Goal: Information Seeking & Learning: Find specific fact

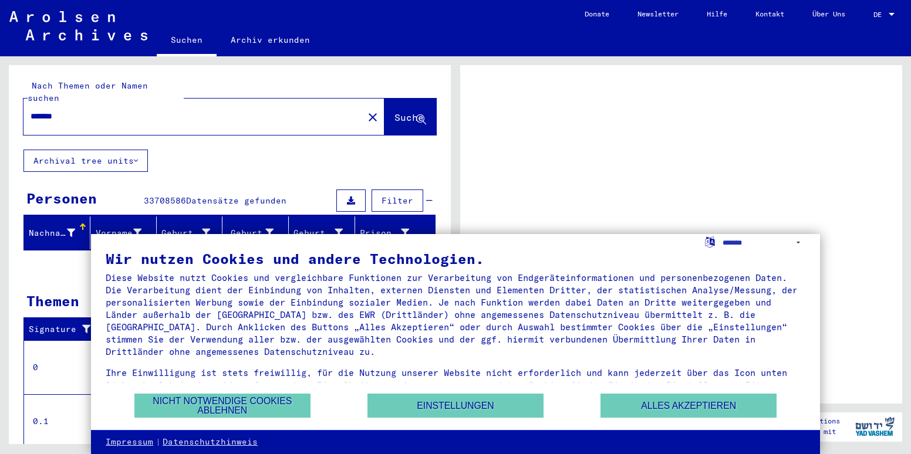
drag, startPoint x: 0, startPoint y: 0, endPoint x: 682, endPoint y: 198, distance: 710.7
click at [682, 198] on div at bounding box center [681, 234] width 442 height 339
click at [719, 411] on button "Alles akzeptieren" at bounding box center [688, 406] width 176 height 24
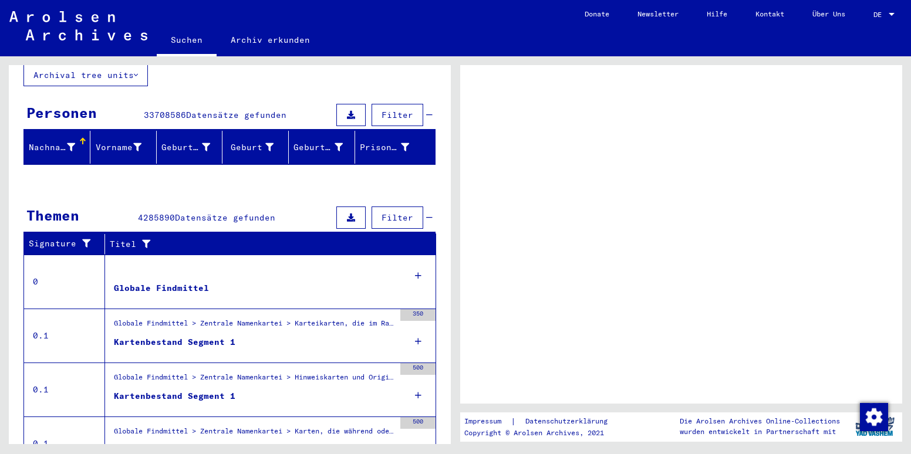
scroll to position [189, 0]
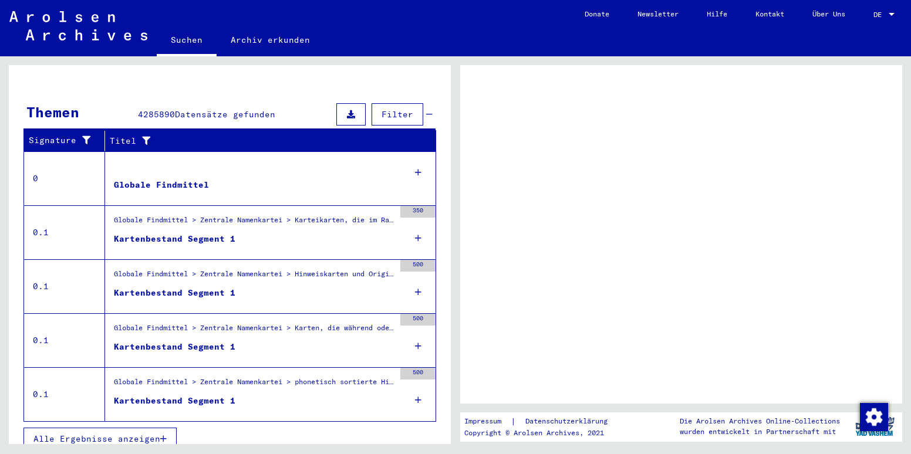
click at [122, 428] on button "Alle Ergebnisse anzeigen" at bounding box center [99, 439] width 153 height 22
click at [164, 435] on icon "button" at bounding box center [163, 439] width 6 height 8
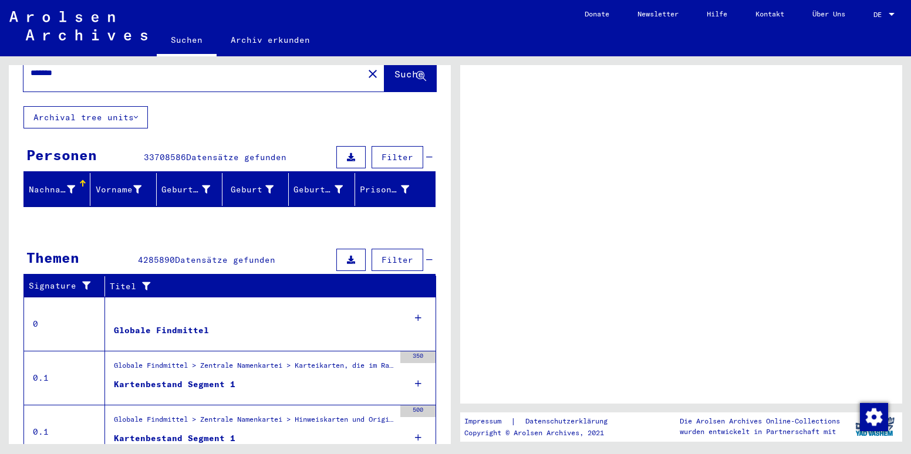
click at [60, 184] on div "Nachname" at bounding box center [52, 190] width 46 height 12
click at [395, 255] on span "Filter" at bounding box center [397, 260] width 32 height 11
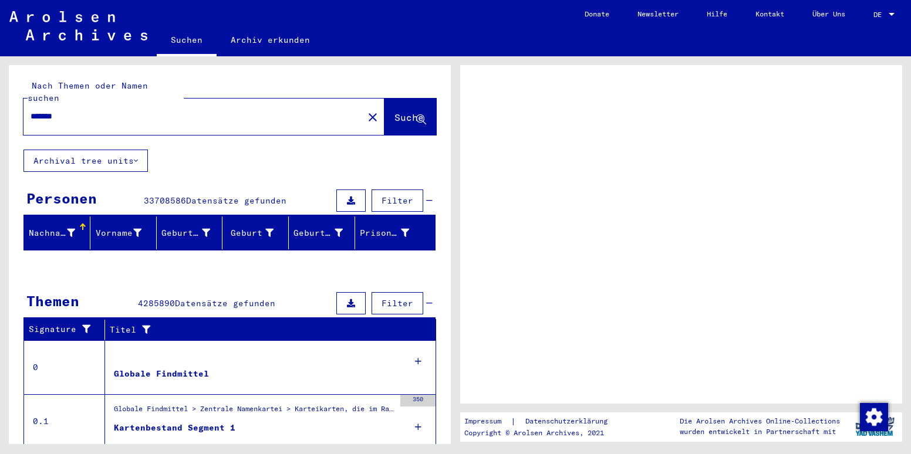
click at [394, 111] on span "Suche" at bounding box center [408, 117] width 29 height 12
click at [84, 150] on button "Archival tree units" at bounding box center [85, 161] width 124 height 22
click at [881, 417] on img "Zustimmung ändern" at bounding box center [874, 417] width 28 height 28
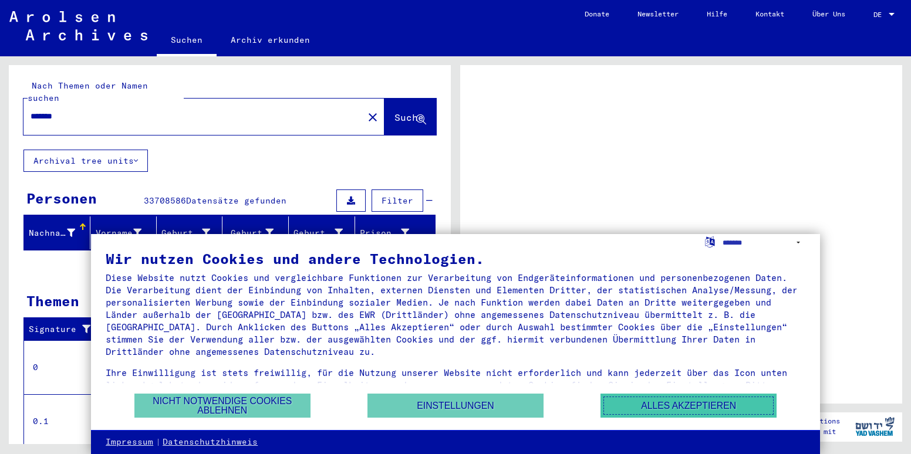
click at [640, 410] on button "Alles akzeptieren" at bounding box center [688, 406] width 176 height 24
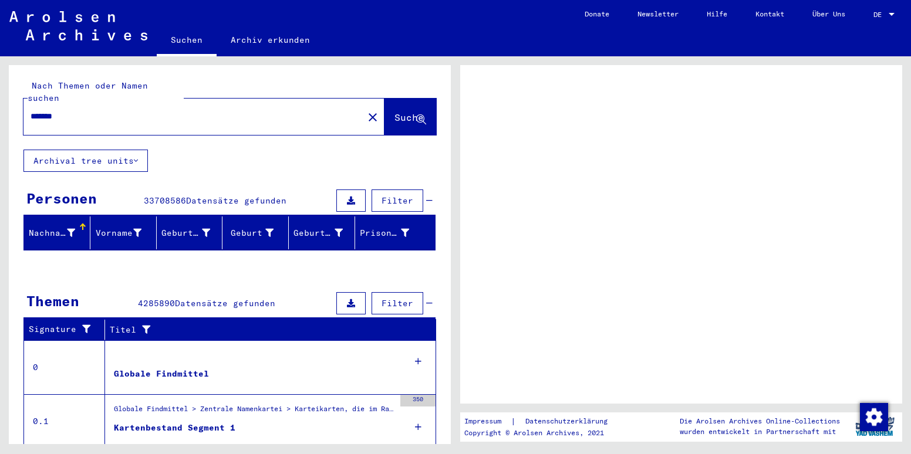
click at [394, 111] on span "Suche" at bounding box center [408, 117] width 29 height 12
click at [765, 214] on div at bounding box center [681, 234] width 442 height 339
click at [348, 190] on button at bounding box center [350, 201] width 29 height 22
click at [113, 150] on button "Archival tree units" at bounding box center [85, 161] width 124 height 22
click at [100, 103] on div "*******" at bounding box center [189, 116] width 333 height 26
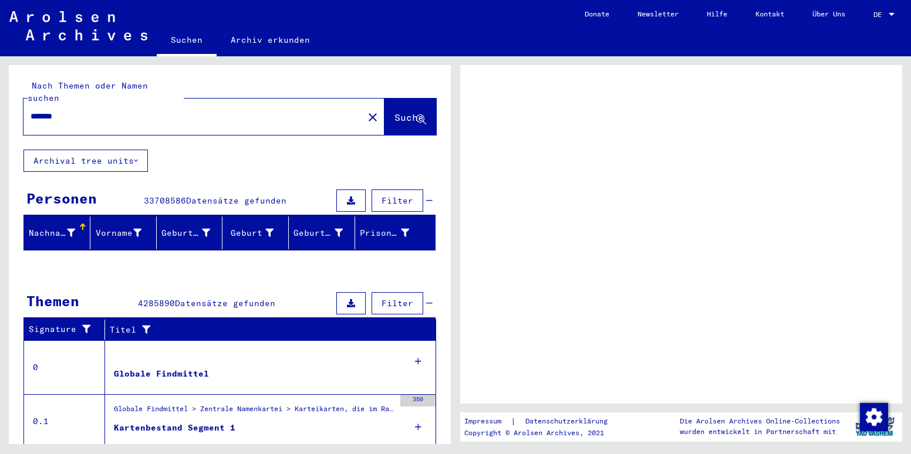
click at [79, 110] on input "*******" at bounding box center [194, 116] width 326 height 12
type input "*******"
click at [397, 111] on span "Suche" at bounding box center [408, 117] width 29 height 12
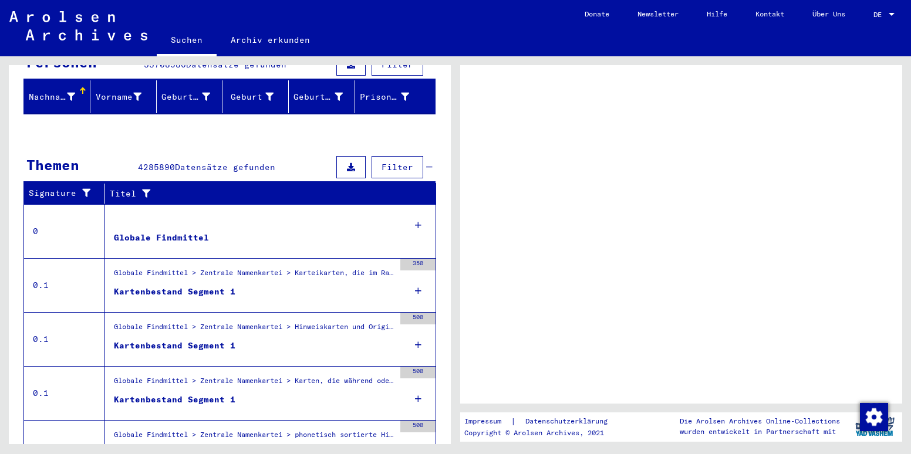
scroll to position [189, 0]
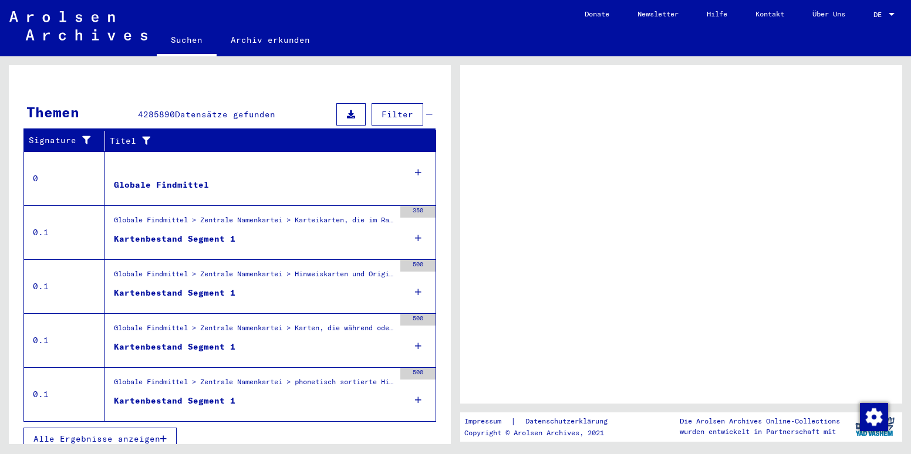
click at [415, 224] on icon at bounding box center [418, 238] width 6 height 41
click at [133, 434] on span "Alle Ergebnisse anzeigen" at bounding box center [96, 439] width 127 height 11
